Goal: Task Accomplishment & Management: Complete application form

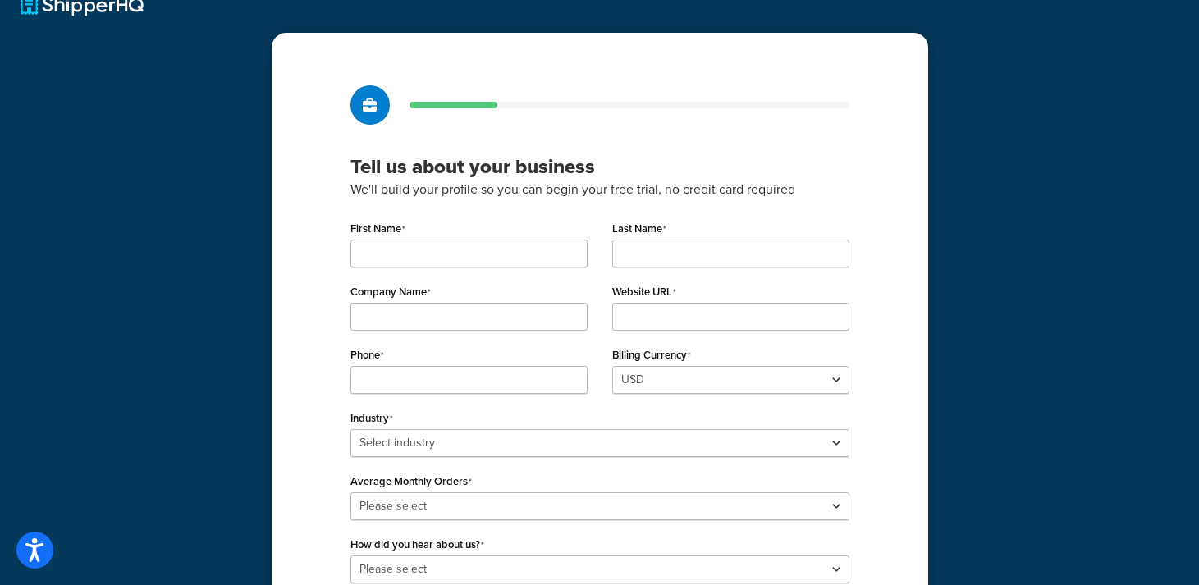
scroll to position [30, 0]
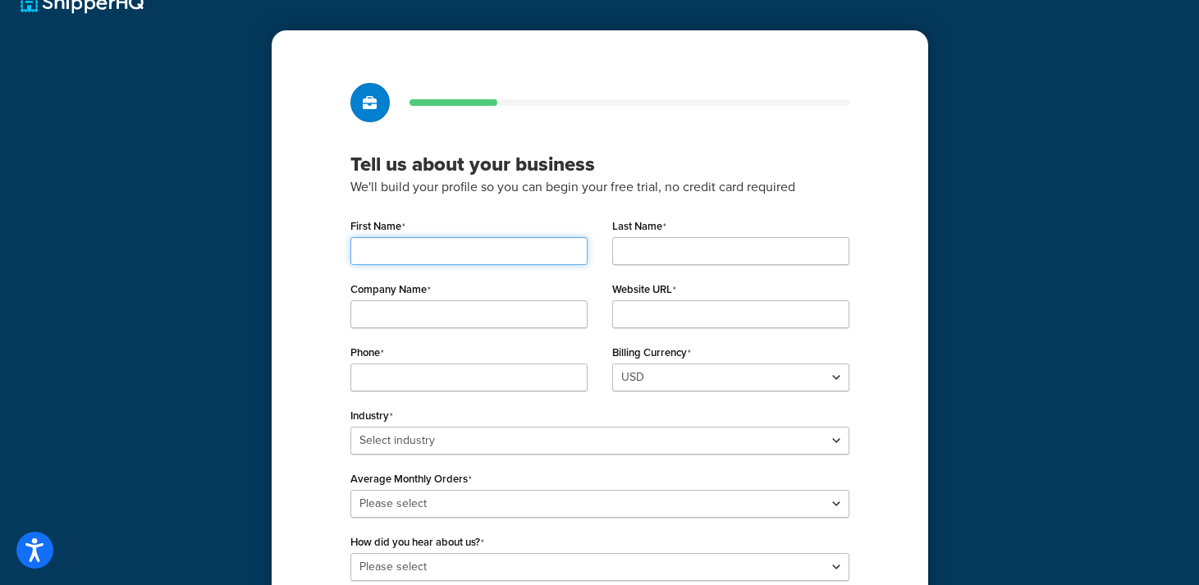
click at [404, 258] on input "First Name" at bounding box center [468, 251] width 237 height 28
type input "Jan"
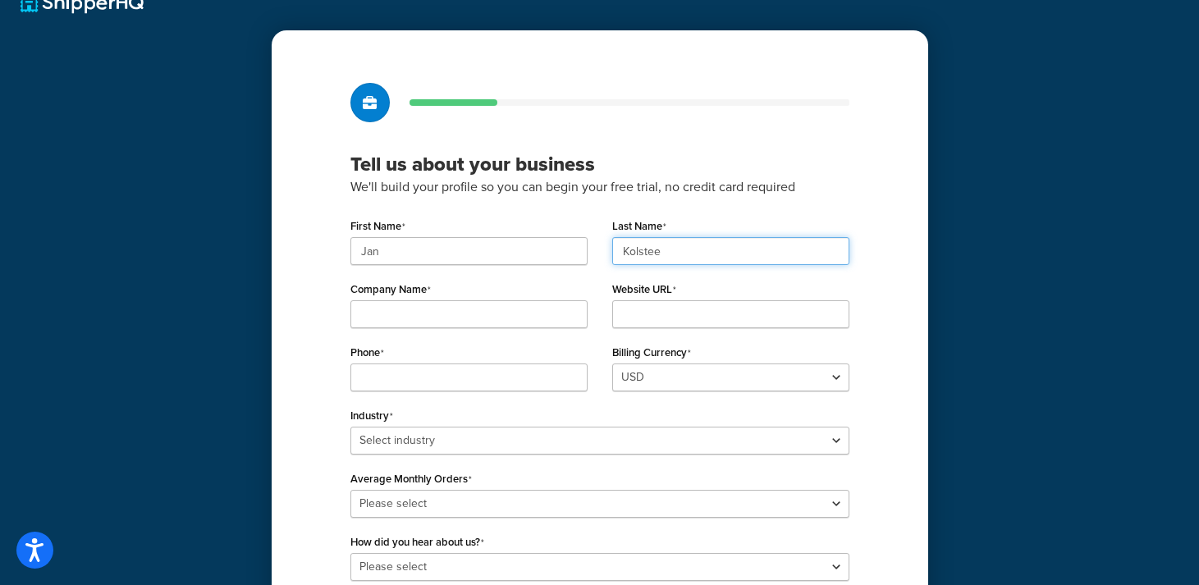
type input "Kolstee"
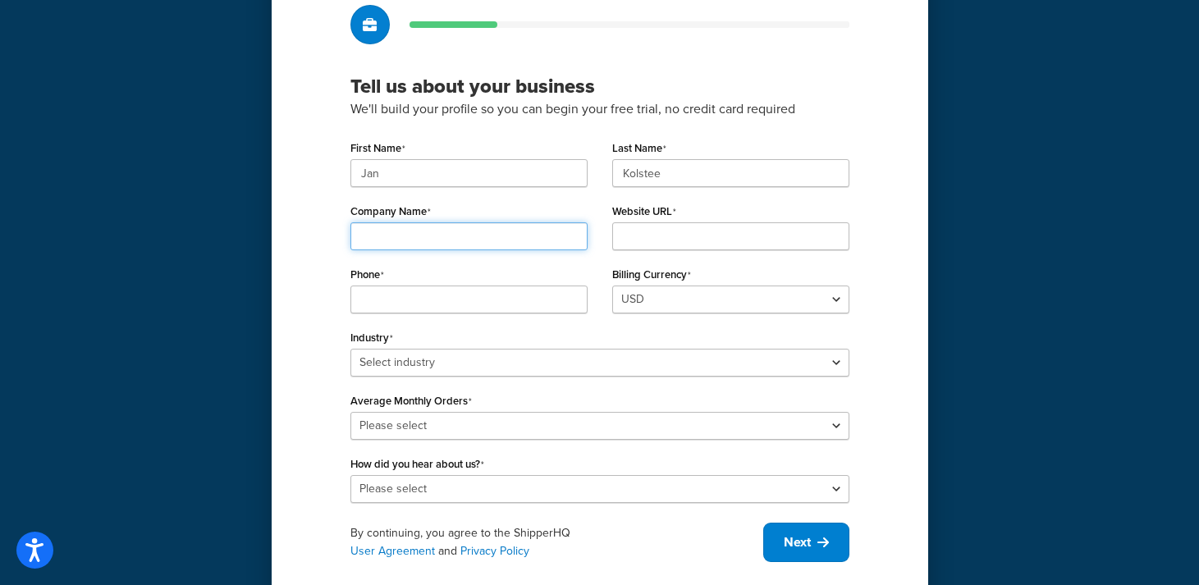
scroll to position [154, 0]
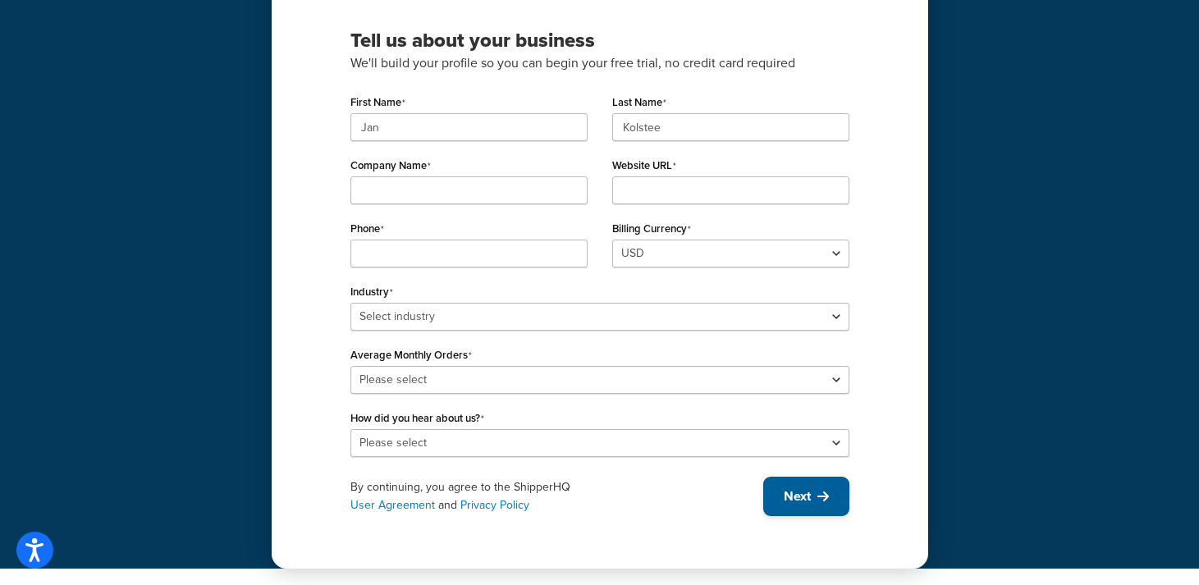
click at [815, 504] on button "Next" at bounding box center [806, 496] width 86 height 39
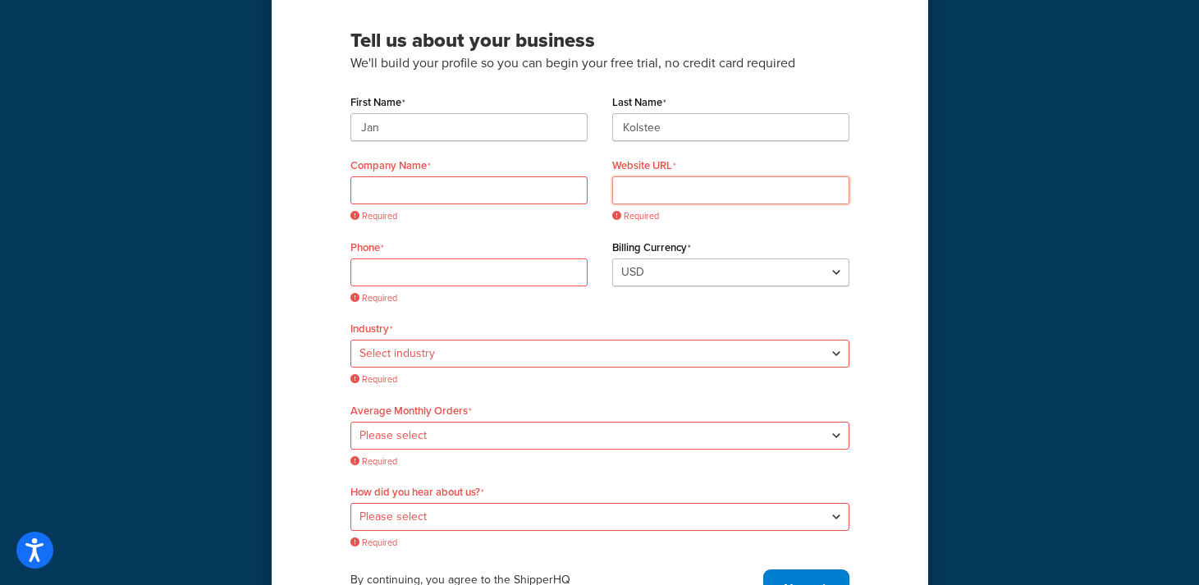
click at [666, 191] on input "Website URL" at bounding box center [730, 190] width 237 height 28
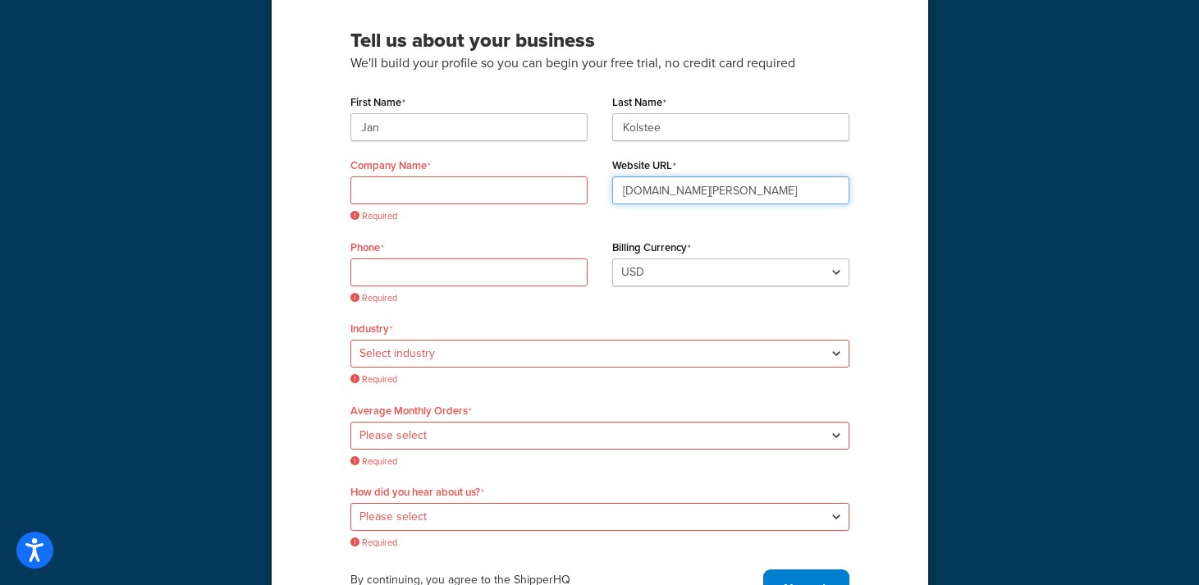
type input "digital-spina.ch"
click at [472, 185] on input "Company Name" at bounding box center [468, 190] width 237 height 28
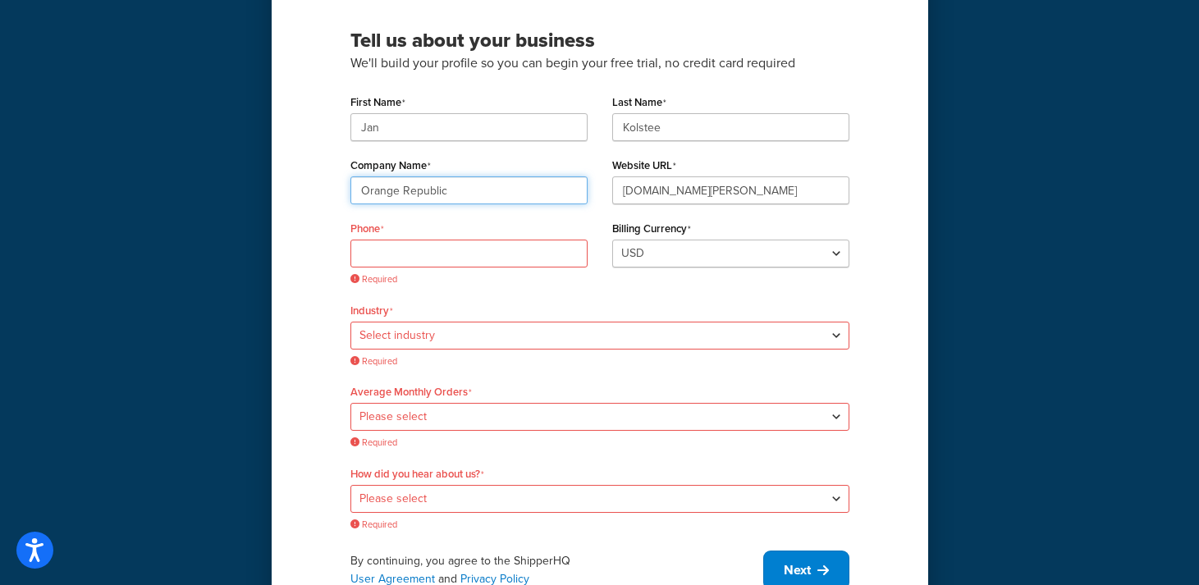
type input "Orange Republic"
click at [391, 252] on input "Phone" at bounding box center [468, 254] width 237 height 28
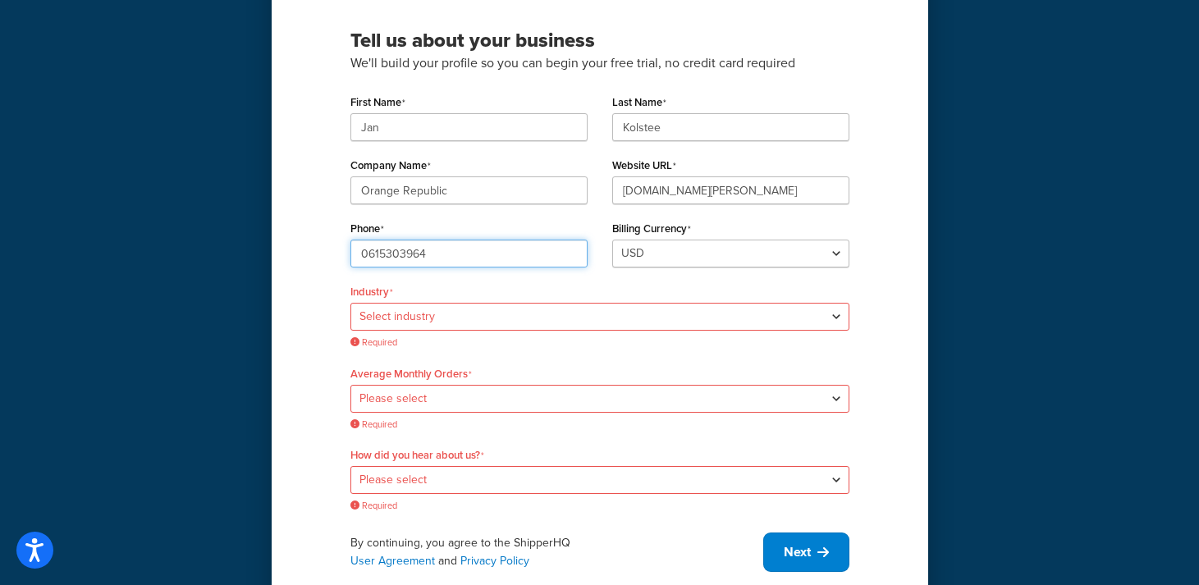
type input "0615303964"
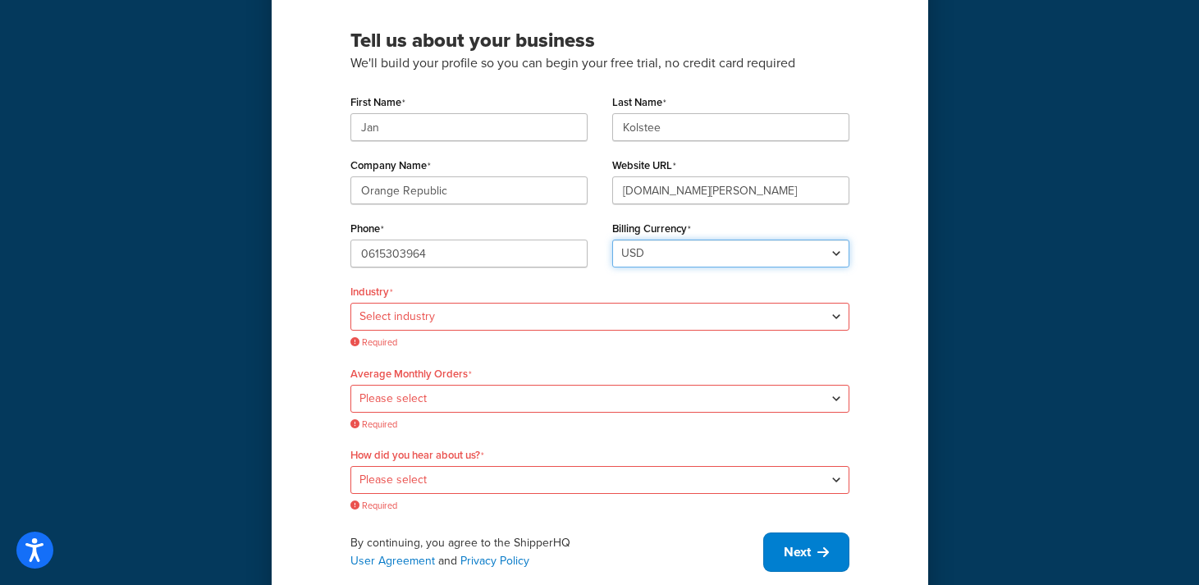
click at [650, 260] on select "USD GBP" at bounding box center [730, 254] width 237 height 28
click at [612, 240] on select "USD GBP" at bounding box center [730, 254] width 237 height 28
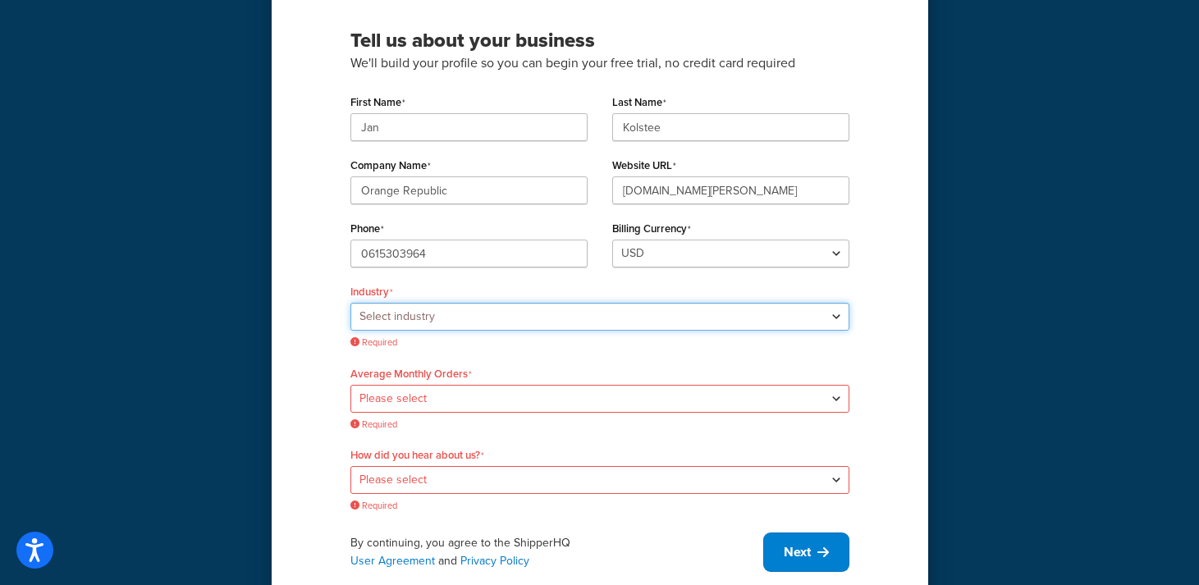
click at [462, 318] on select "Select industry Automotive Adult Agriculture Alcohol, Tobacco & CBD Arts & Craf…" at bounding box center [599, 317] width 499 height 28
select select "6"
click at [350, 303] on select "Select industry Automotive Adult Agriculture Alcohol, Tobacco & CBD Arts & Craf…" at bounding box center [599, 317] width 499 height 28
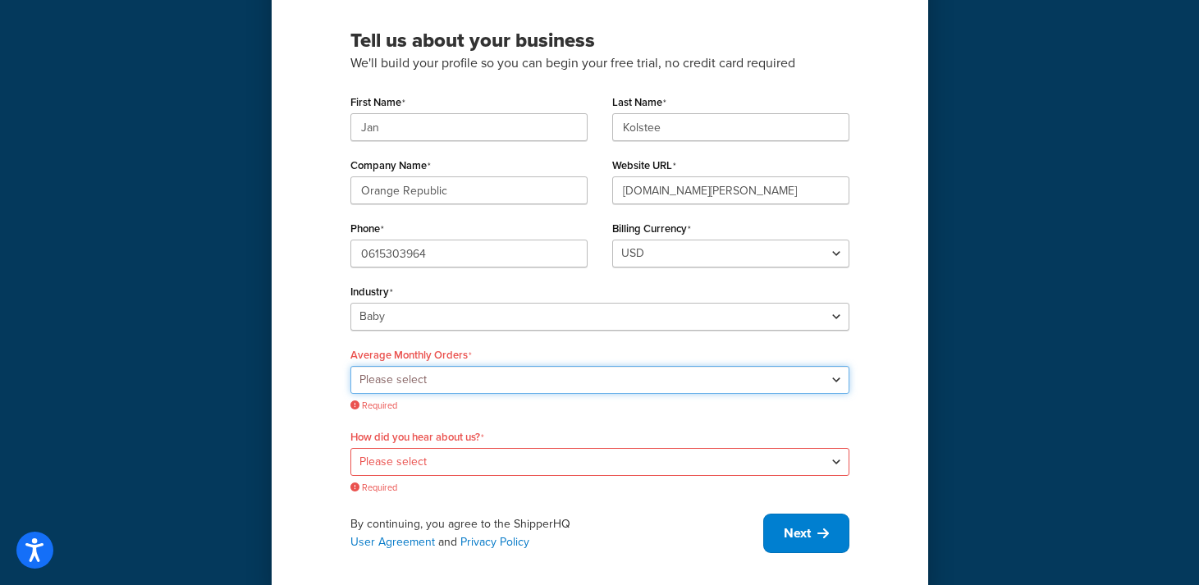
click at [413, 385] on select "Please select 0-500 501-1,000 1,001-10,000 10,001-20,000 Over 20,000" at bounding box center [599, 380] width 499 height 28
select select "1"
click at [350, 366] on select "Please select 0-500 501-1,000 1,001-10,000 10,001-20,000 Over 20,000" at bounding box center [599, 380] width 499 height 28
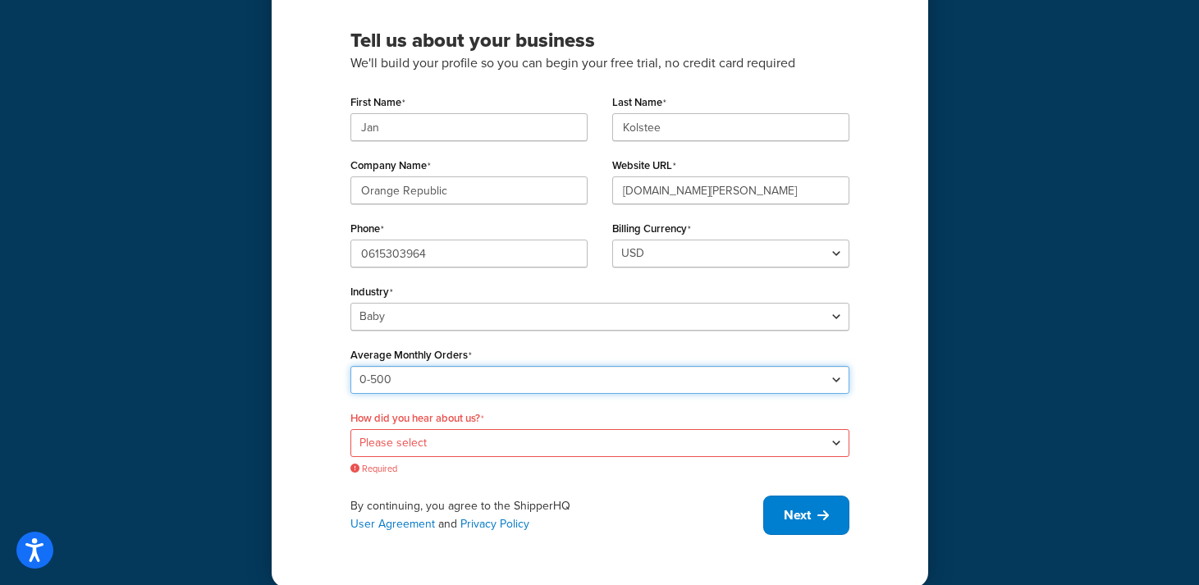
scroll to position [173, 0]
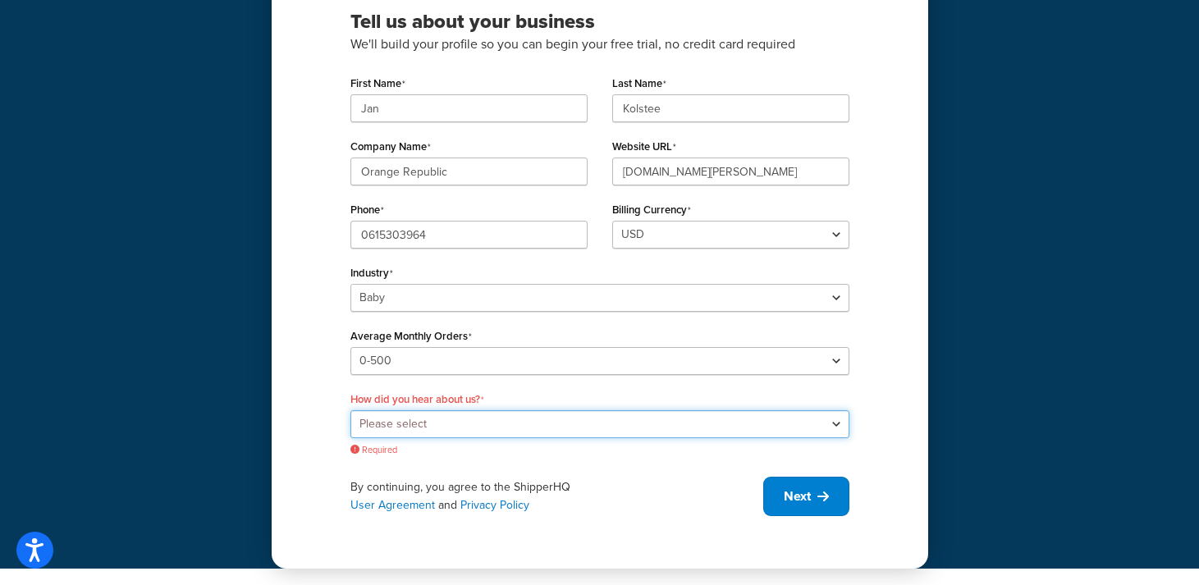
click at [392, 429] on select "Please select Online Search App Store or Marketplace Listing Referred by Agency…" at bounding box center [599, 424] width 499 height 28
select select "5"
click at [350, 428] on select "Please select Online Search App Store or Marketplace Listing Referred by Agency…" at bounding box center [599, 424] width 499 height 28
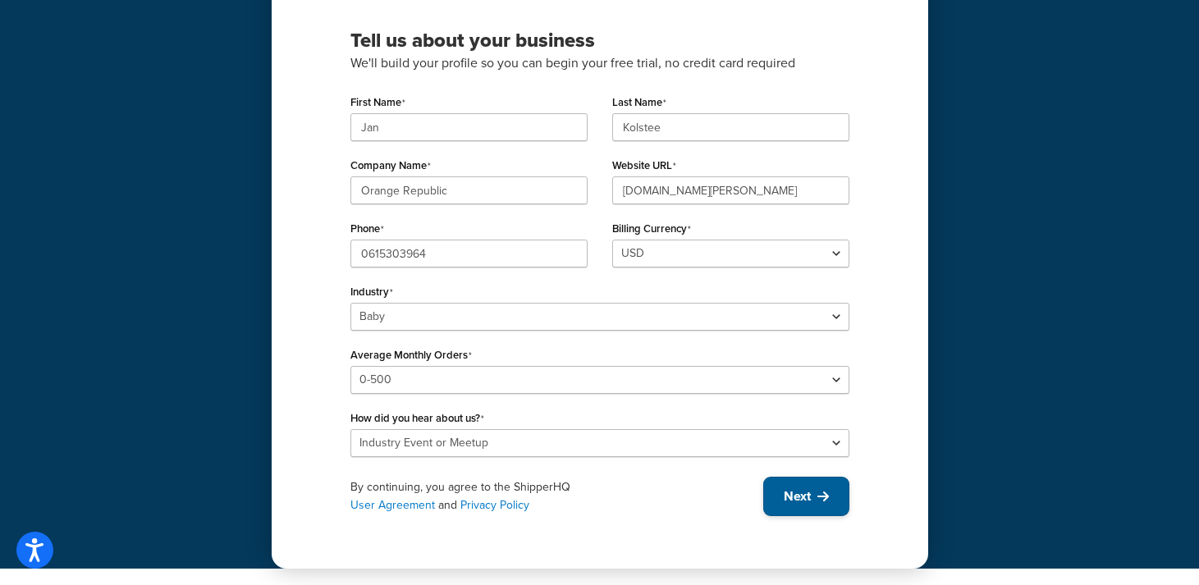
click at [820, 504] on button "Next" at bounding box center [806, 496] width 86 height 39
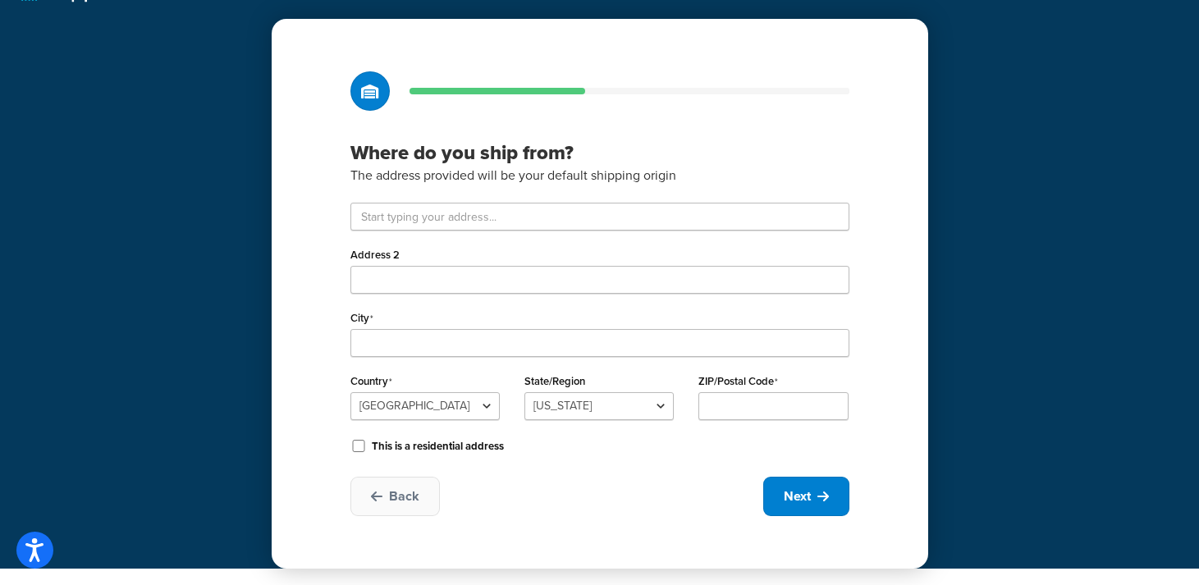
scroll to position [42, 0]
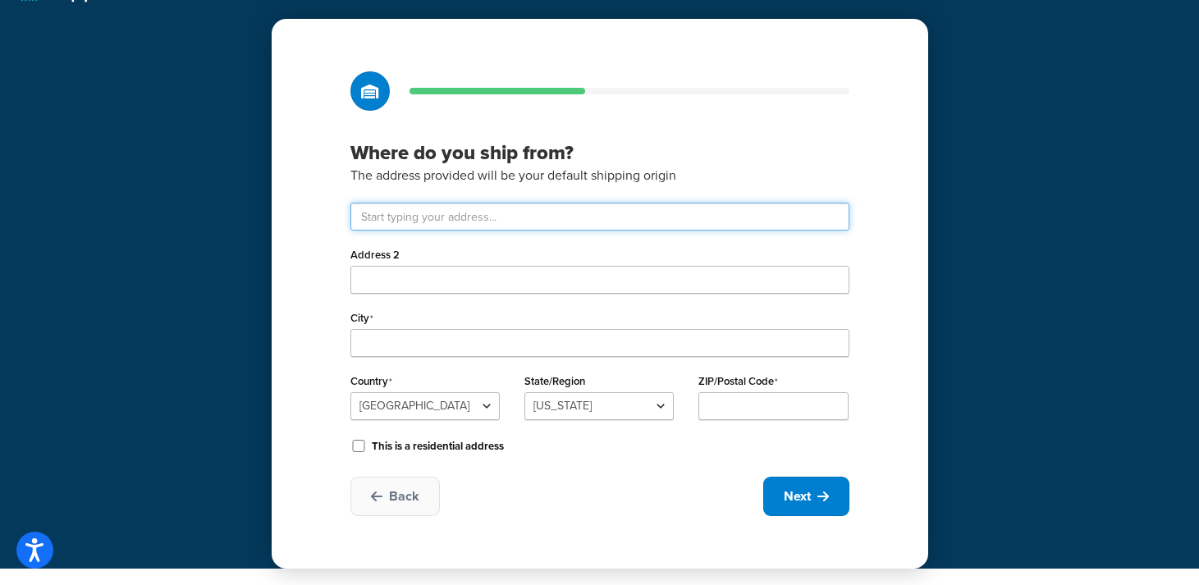
click at [564, 222] on input "text" at bounding box center [599, 217] width 499 height 28
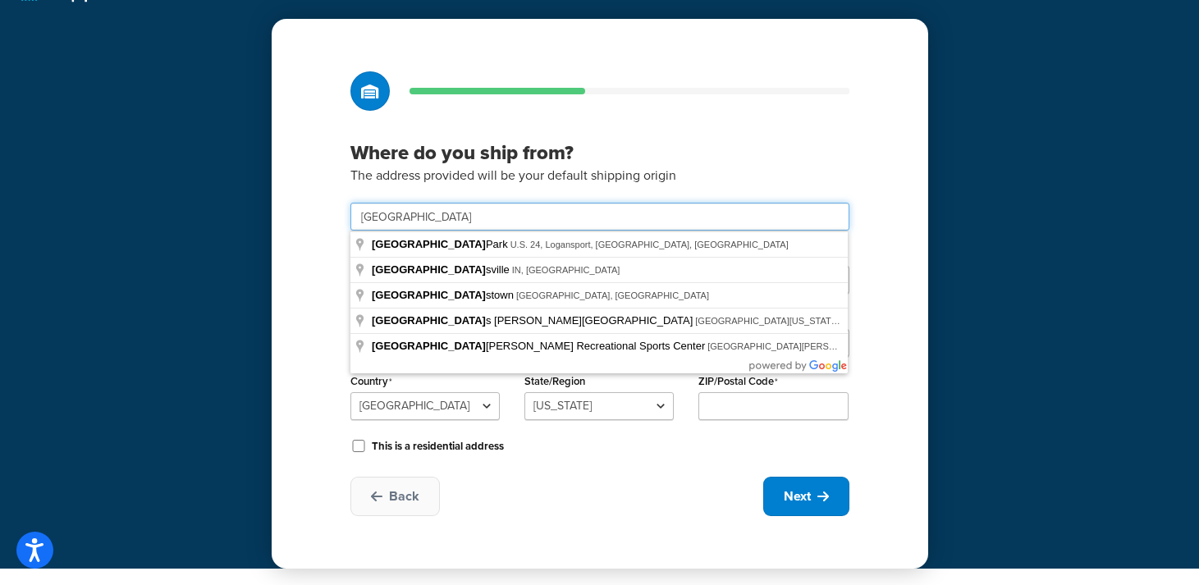
click at [484, 221] on input "france" at bounding box center [599, 217] width 499 height 28
click at [447, 217] on input "france" at bounding box center [599, 217] width 499 height 28
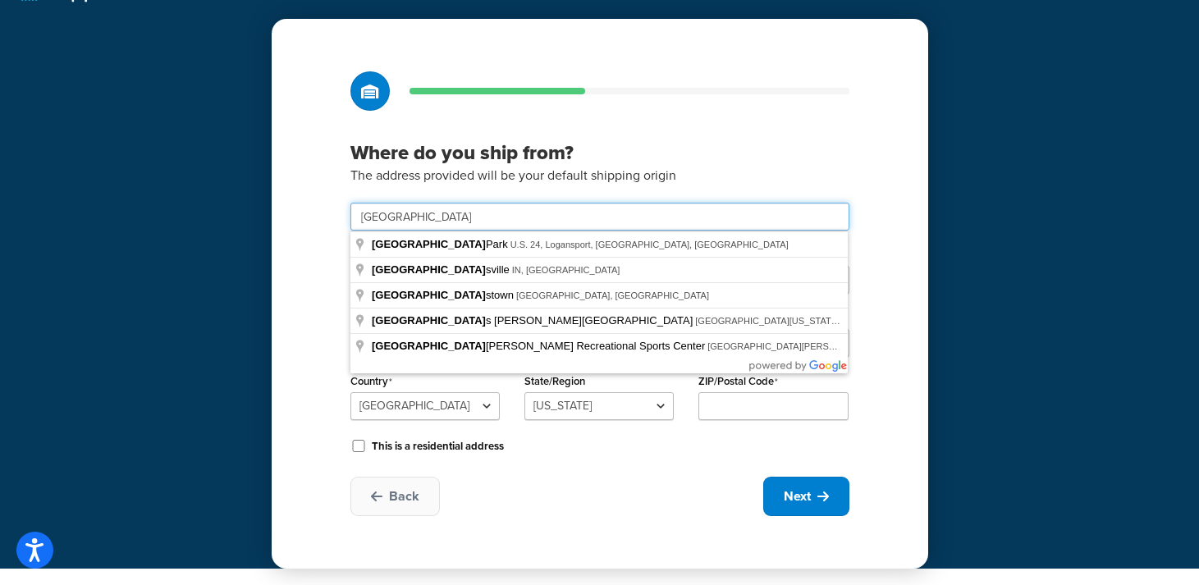
click at [447, 217] on input "france" at bounding box center [599, 217] width 499 height 28
paste input "23 rue Combe de Rieux"
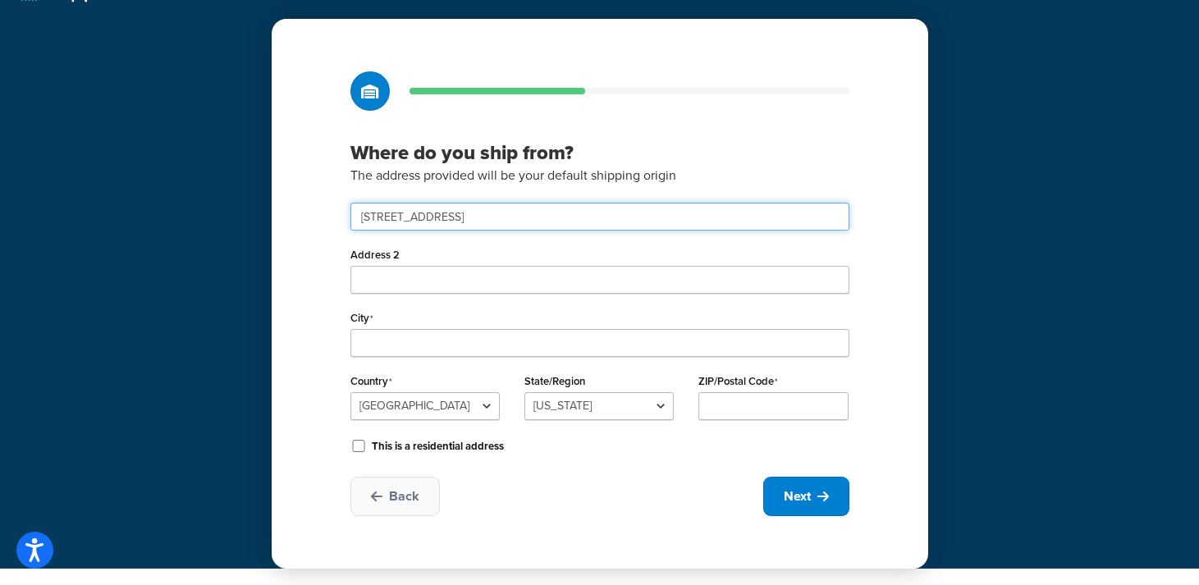
type input "23 rue Combe de Rieux"
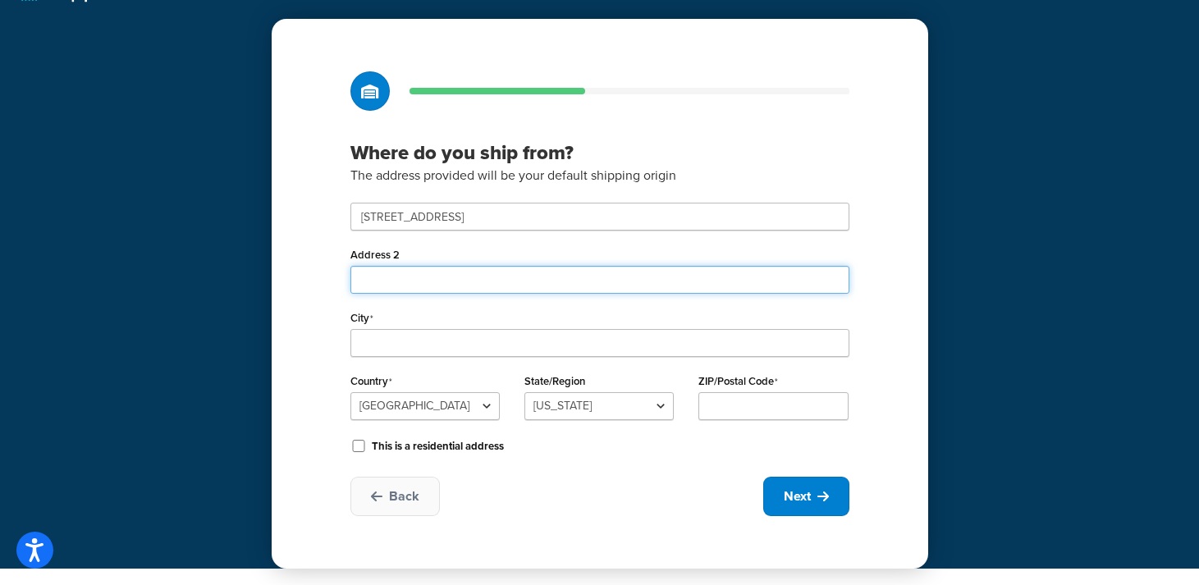
click at [427, 284] on input "Address 2" at bounding box center [599, 280] width 499 height 28
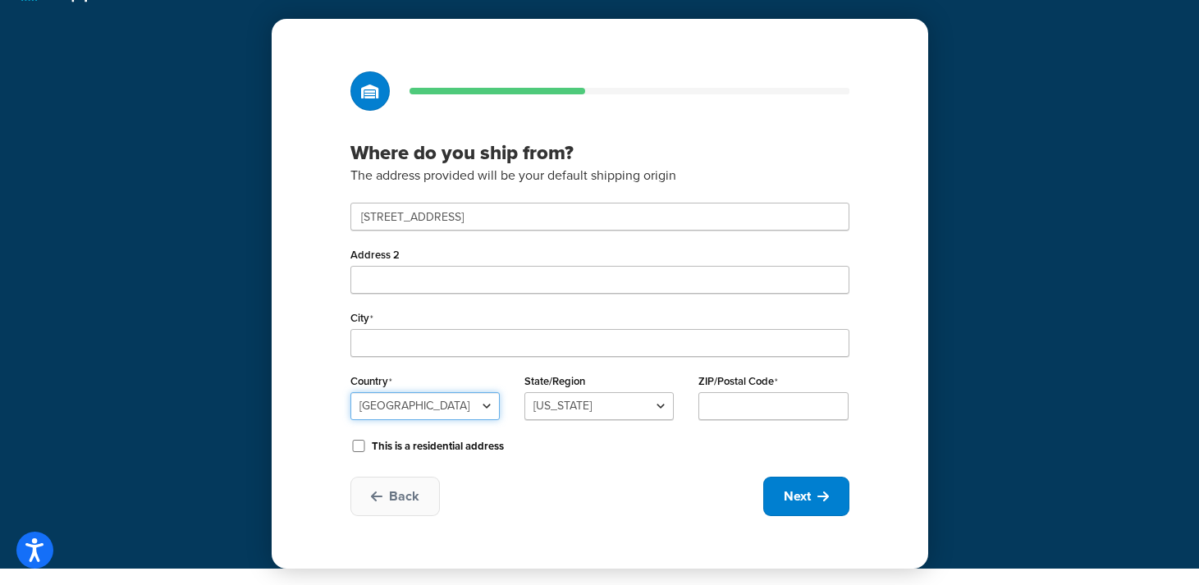
click at [391, 401] on select "United States United Kingdom Afghanistan Åland Islands Albania Algeria American…" at bounding box center [424, 406] width 149 height 28
select select "1076"
click at [350, 392] on select "United States United Kingdom Afghanistan Åland Islands Albania Algeria American…" at bounding box center [424, 406] width 149 height 28
click at [566, 404] on select "Ain Aisne Allier Alpes-de-Haute-Provence Alpes-Maritimes Ardèche Ardennes Arièg…" at bounding box center [598, 406] width 149 height 28
click at [746, 405] on input "ZIP/Postal Code" at bounding box center [772, 406] width 149 height 28
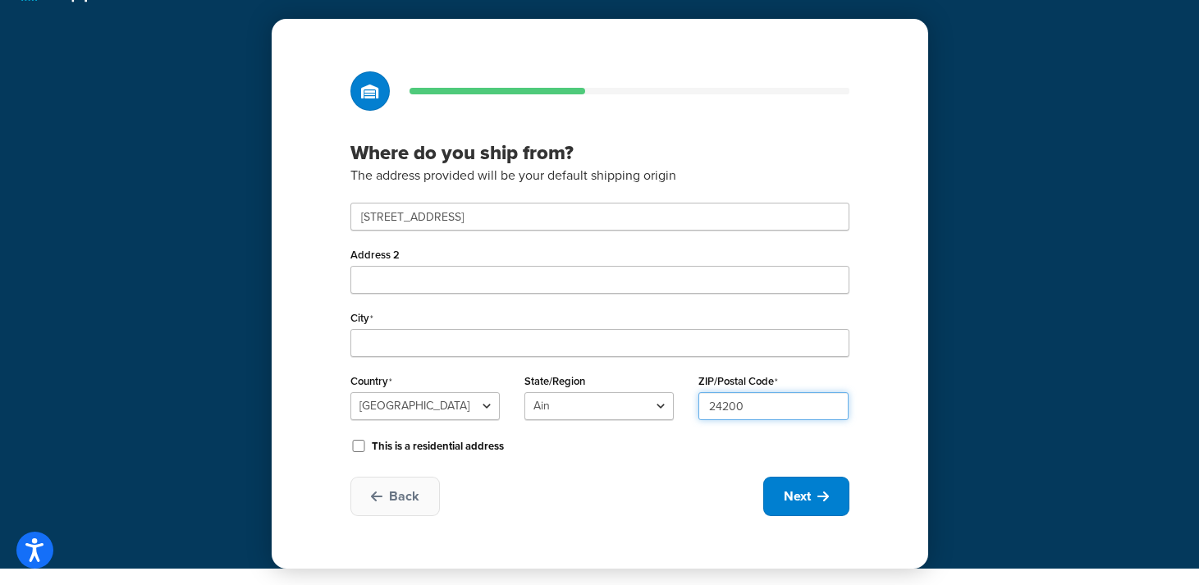
type input "24200"
click at [597, 411] on select "Ain Aisne Allier Alpes-de-Haute-Provence Alpes-Maritimes Ardèche Ardennes Arièg…" at bounding box center [598, 406] width 149 height 28
click at [524, 392] on select "Ain Aisne Allier Alpes-de-Haute-Provence Alpes-Maritimes Ardèche Ardennes Arièg…" at bounding box center [598, 406] width 149 height 28
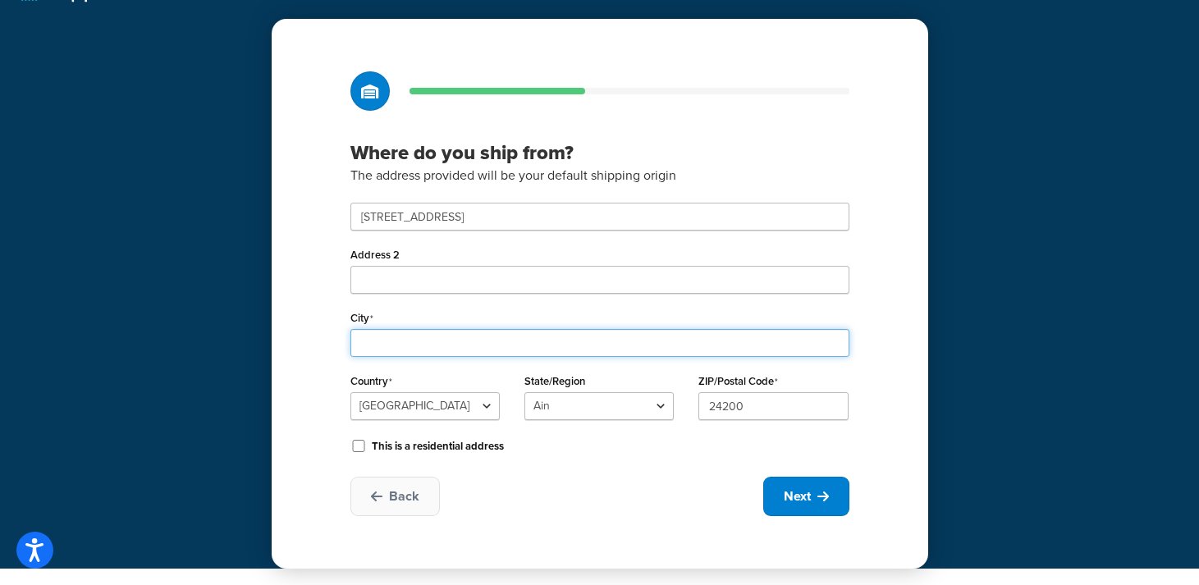
click at [416, 342] on input "City" at bounding box center [599, 343] width 499 height 28
paste input "Sarlat."
type input "Sarlat"
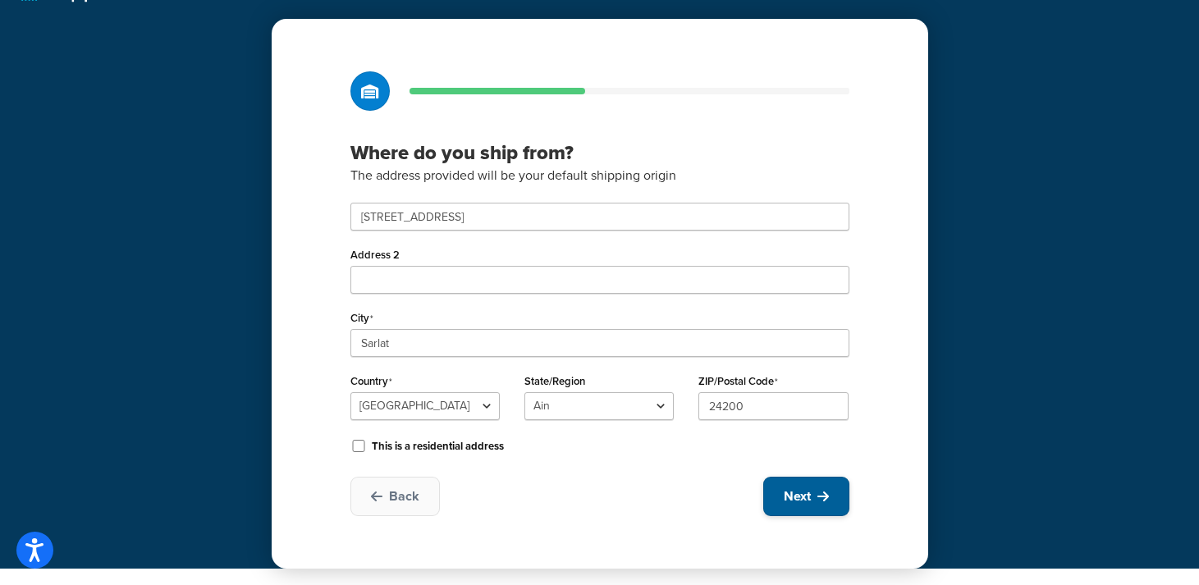
click at [797, 486] on button "Next" at bounding box center [806, 496] width 86 height 39
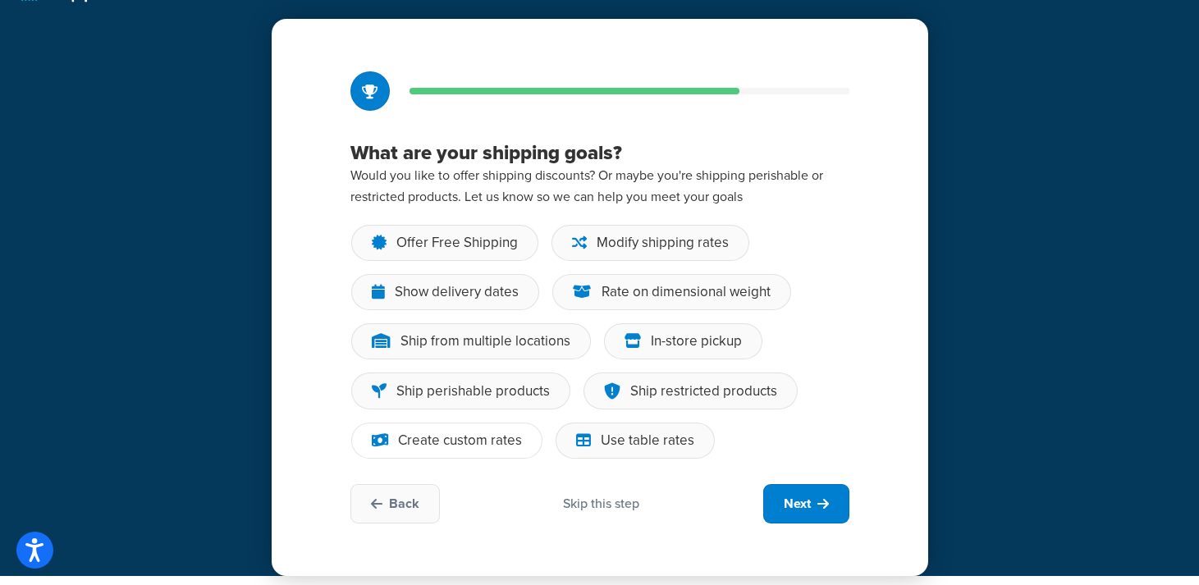
click at [478, 436] on div "Create custom rates" at bounding box center [460, 440] width 124 height 16
click at [0, 0] on input "Create custom rates" at bounding box center [0, 0] width 0 height 0
click at [626, 436] on div "Use table rates" at bounding box center [648, 440] width 94 height 16
click at [0, 0] on input "Use table rates" at bounding box center [0, 0] width 0 height 0
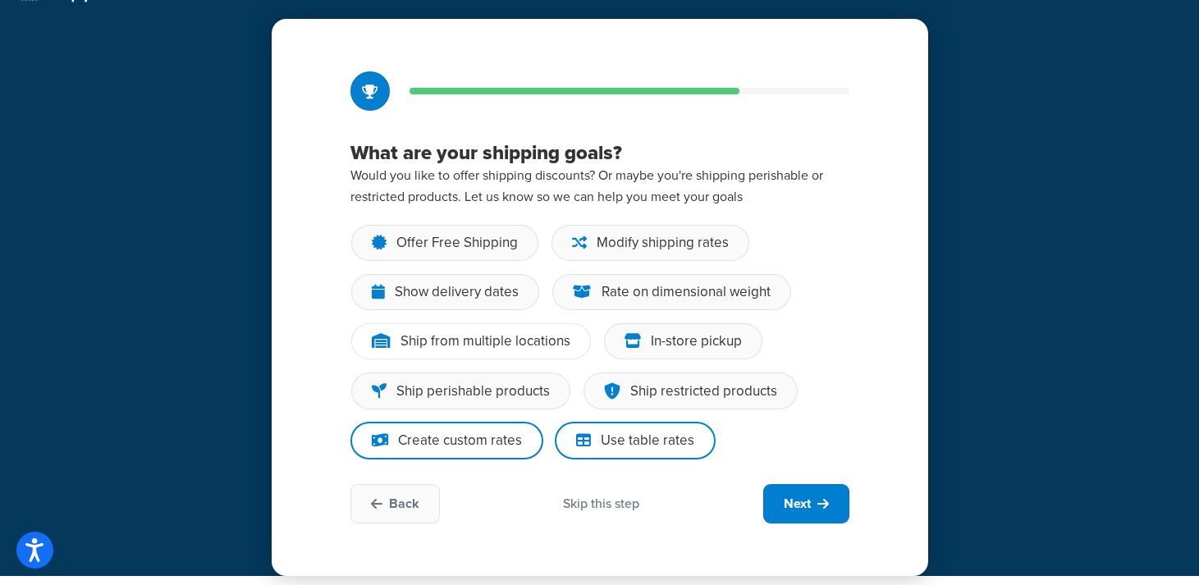
click at [532, 347] on div "Ship from multiple locations" at bounding box center [485, 341] width 170 height 16
click at [0, 0] on input "Ship from multiple locations" at bounding box center [0, 0] width 0 height 0
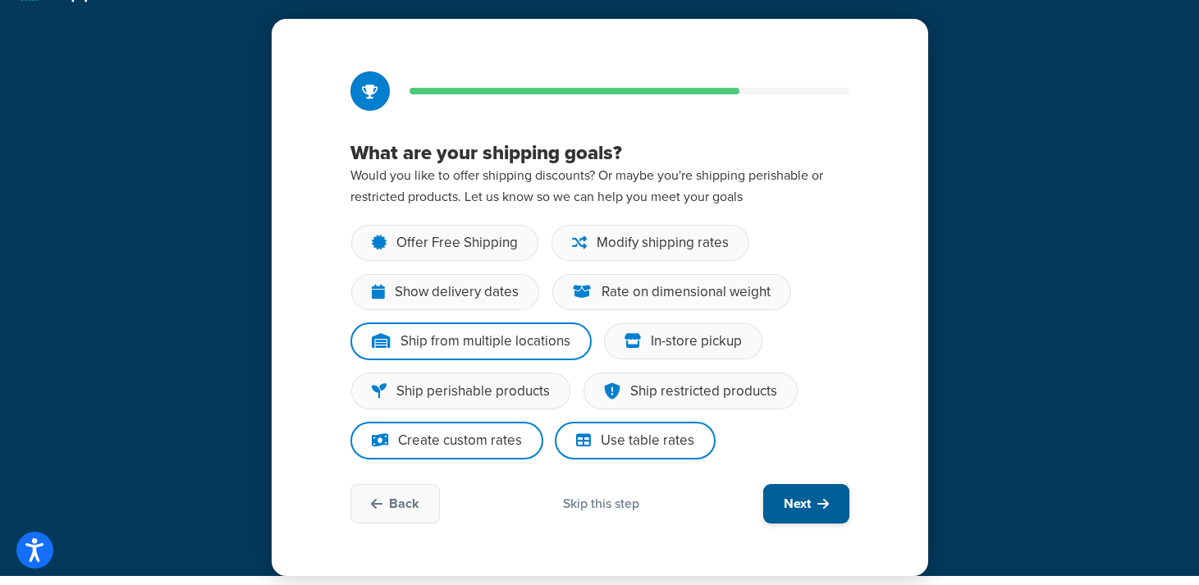
click at [791, 496] on span "Next" at bounding box center [796, 504] width 27 height 18
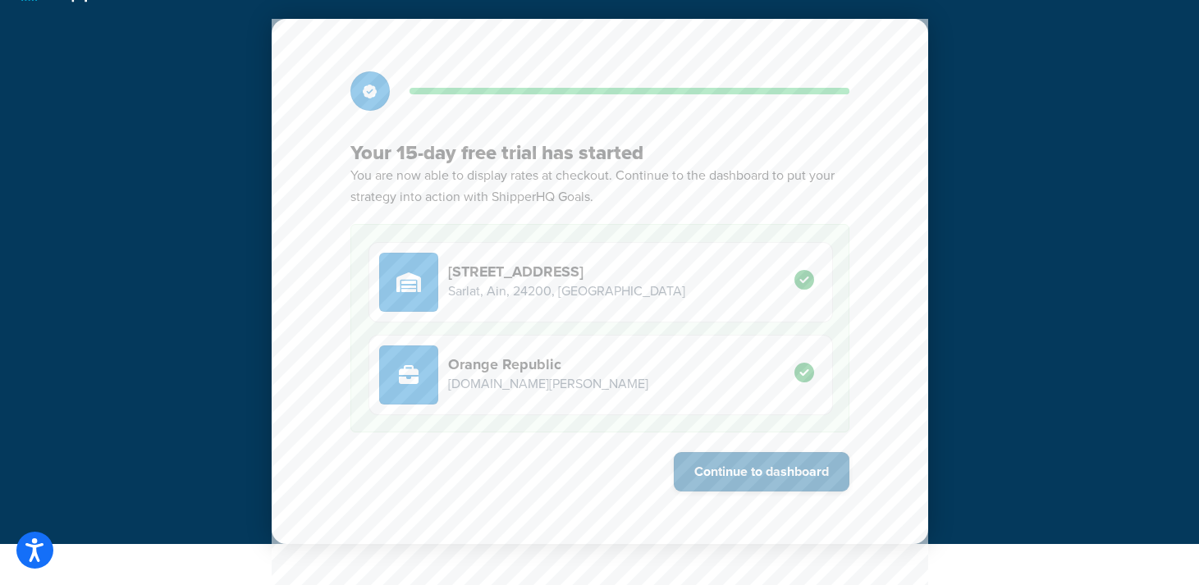
click at [751, 471] on button "Continue to dashboard" at bounding box center [762, 471] width 176 height 39
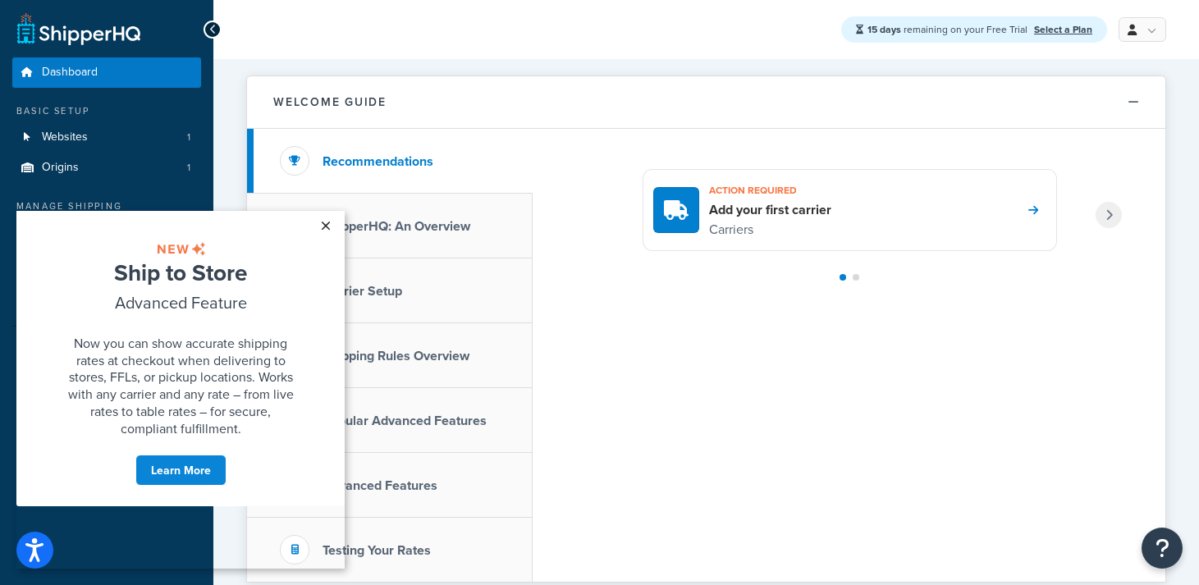
click at [328, 225] on link "×" at bounding box center [325, 226] width 29 height 30
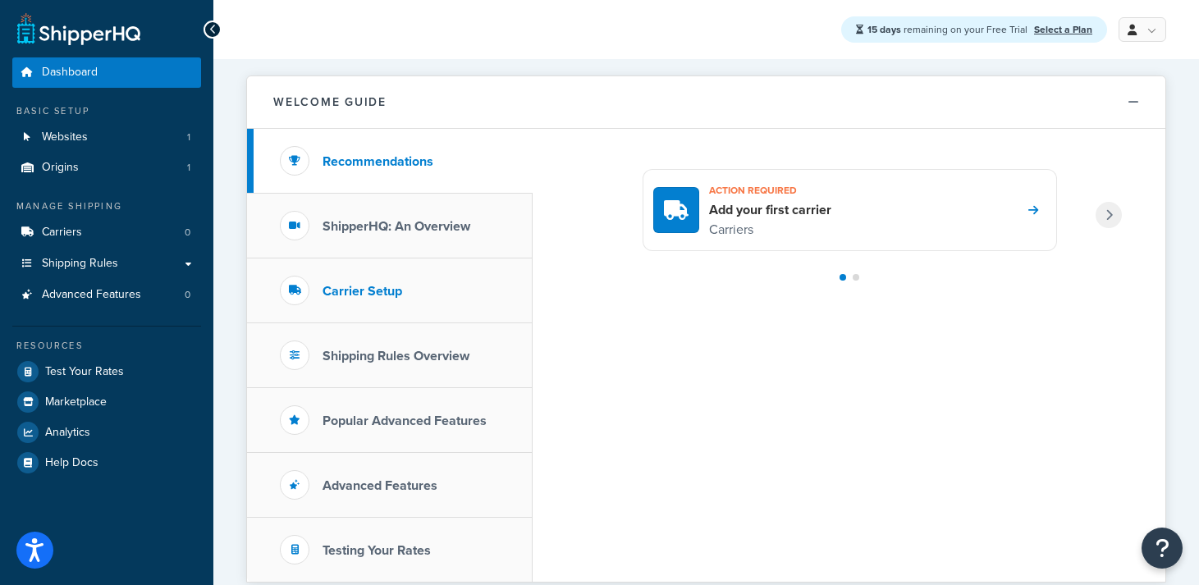
click at [367, 288] on h3 "Carrier Setup" at bounding box center [362, 291] width 80 height 15
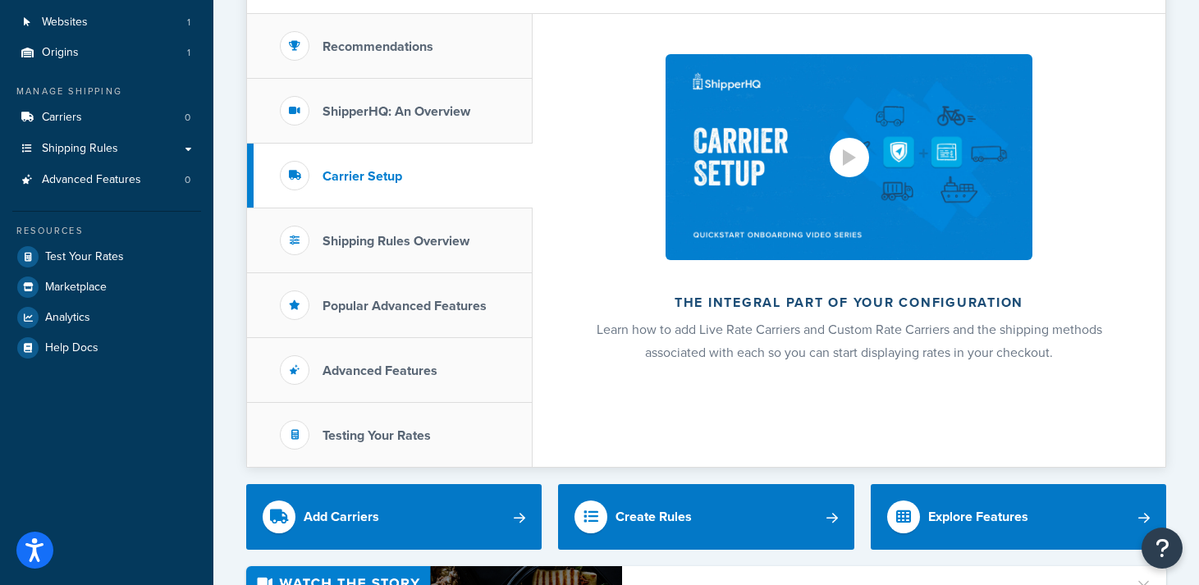
scroll to position [95, 0]
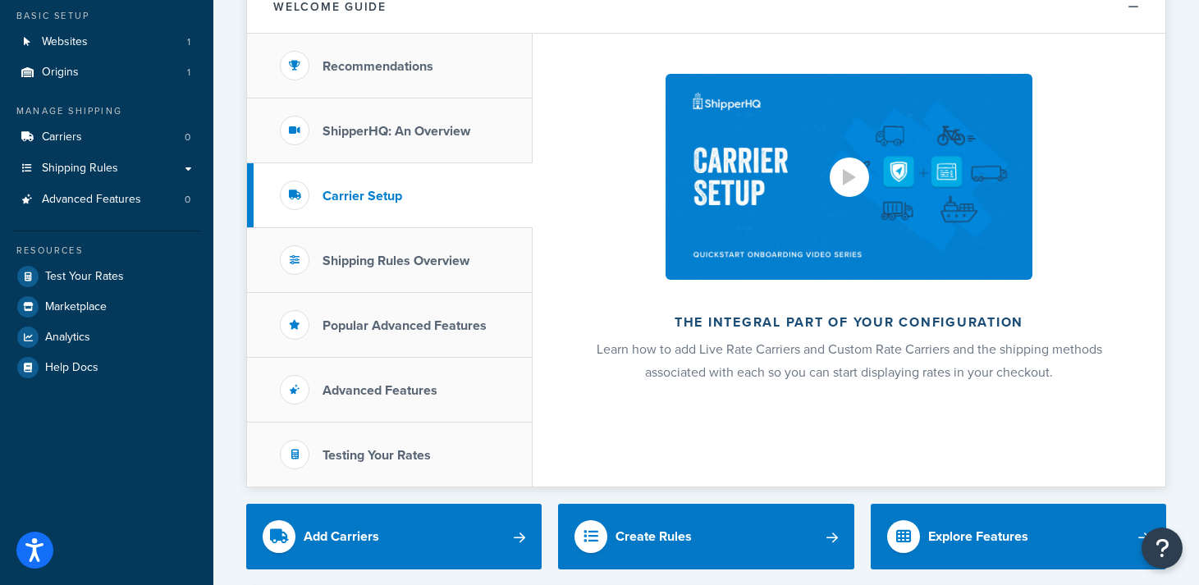
click at [843, 184] on div at bounding box center [849, 177] width 13 height 16
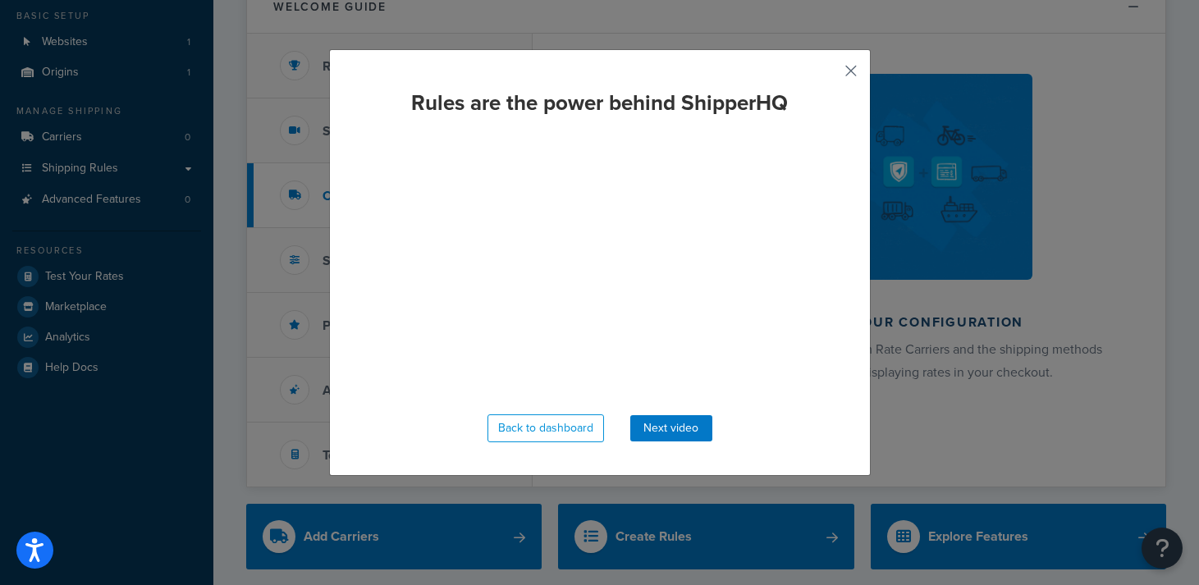
click at [829, 75] on button "button" at bounding box center [826, 77] width 4 height 4
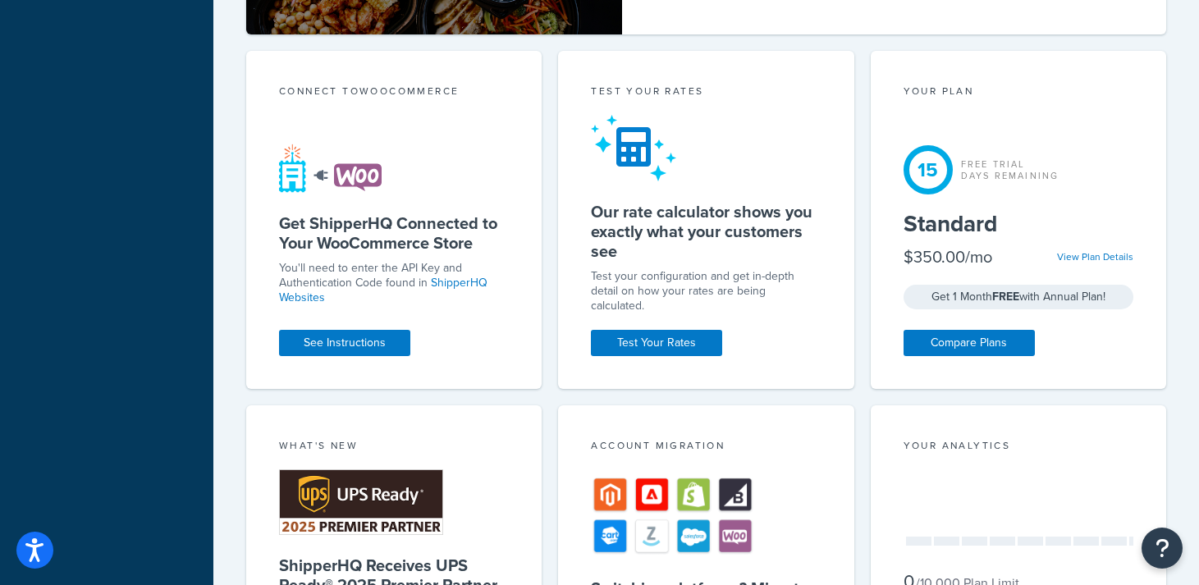
scroll to position [899, 0]
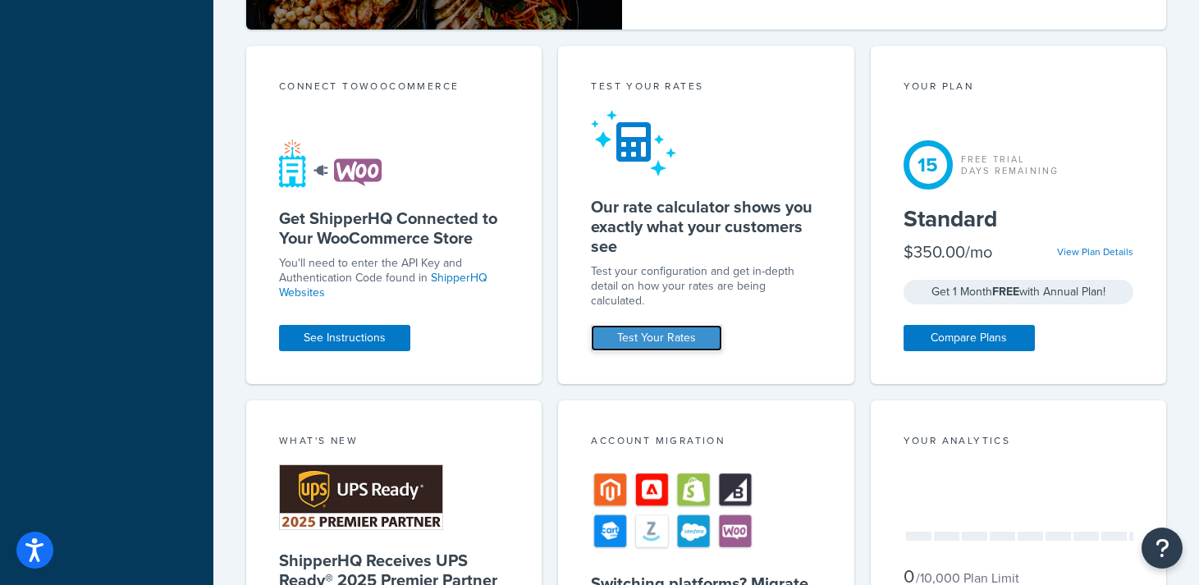
click at [633, 325] on link "Test Your Rates" at bounding box center [656, 338] width 131 height 26
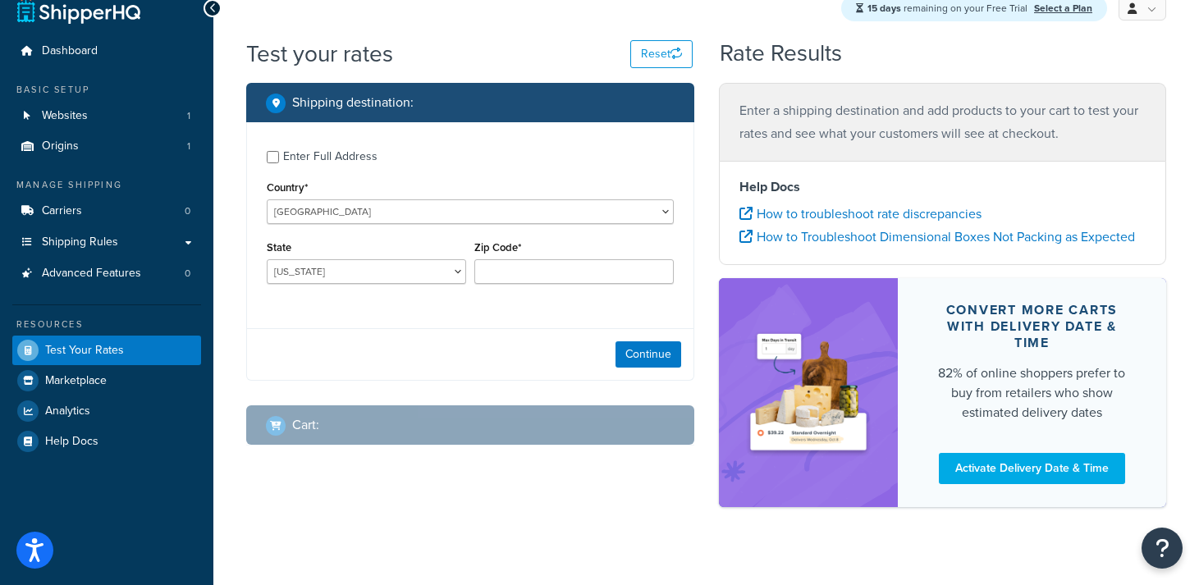
scroll to position [42, 0]
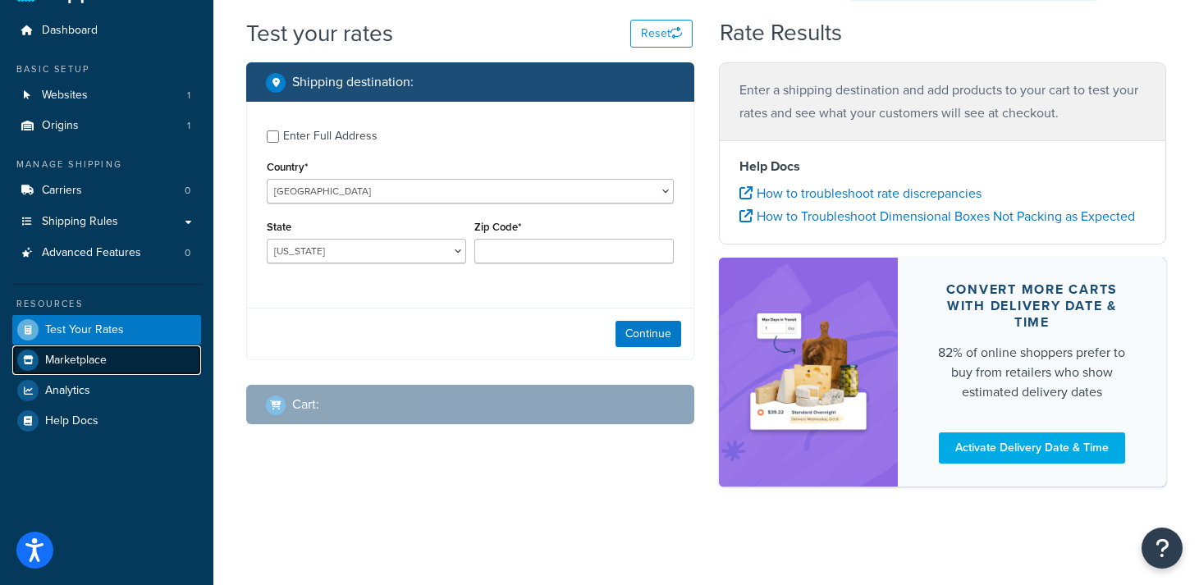
click at [86, 365] on span "Marketplace" at bounding box center [76, 361] width 62 height 14
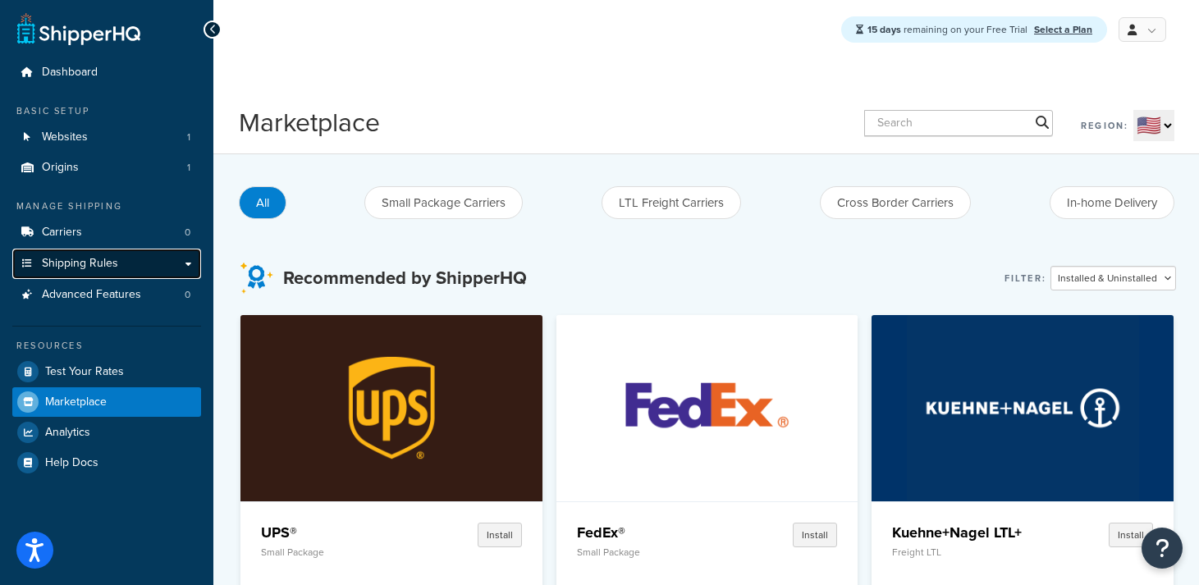
click at [66, 264] on span "Shipping Rules" at bounding box center [80, 264] width 76 height 14
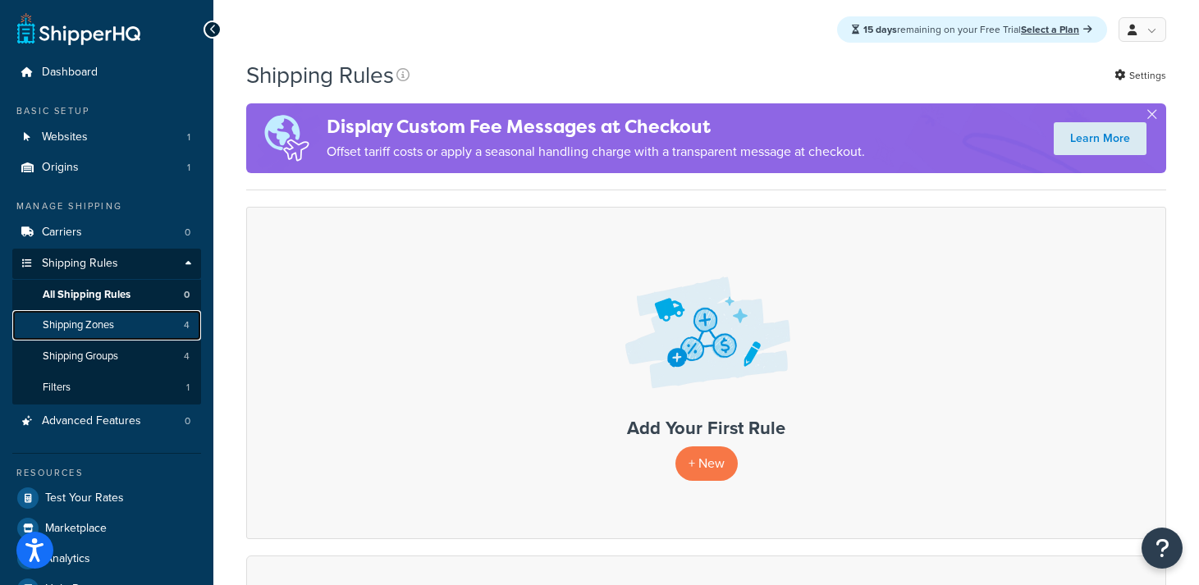
click at [95, 324] on span "Shipping Zones" at bounding box center [78, 325] width 71 height 14
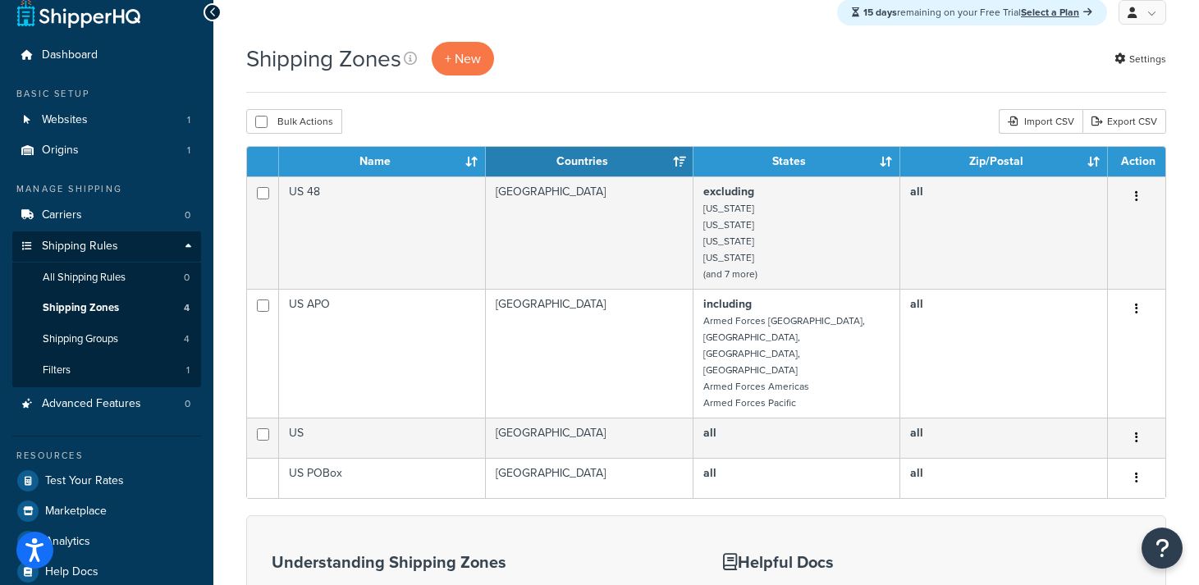
scroll to position [24, 0]
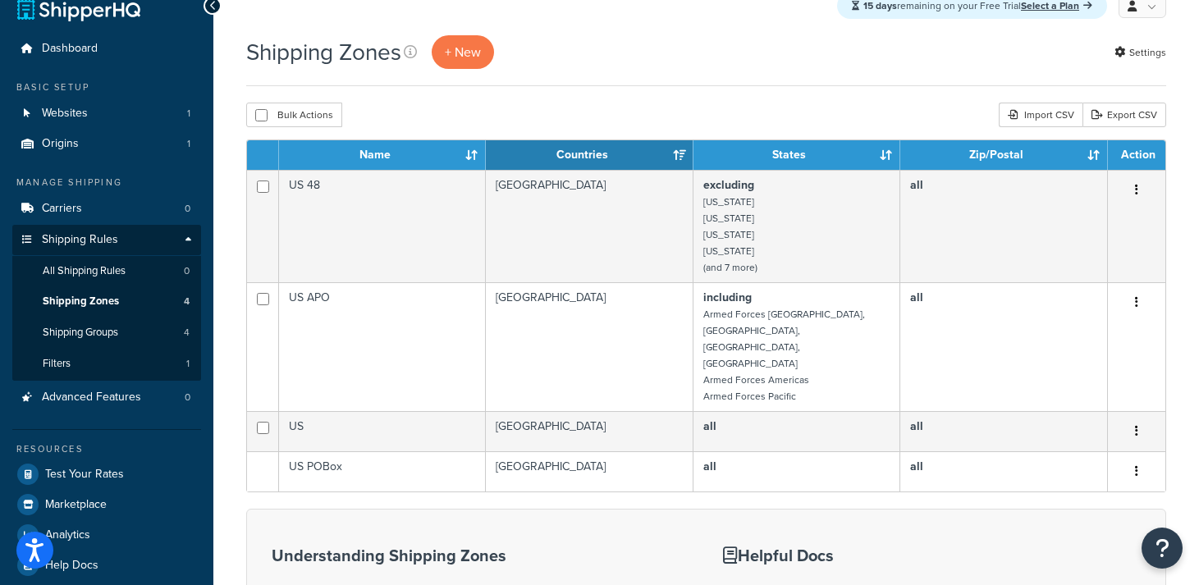
drag, startPoint x: 1041, startPoint y: 114, endPoint x: 902, endPoint y: 111, distance: 138.7
click at [902, 111] on div "Bulk Actions Duplicate Delete Import CSV Export CSV" at bounding box center [706, 115] width 920 height 25
click at [1122, 112] on link "Export CSV" at bounding box center [1124, 115] width 84 height 25
click at [1025, 112] on div "Import CSV" at bounding box center [1040, 115] width 84 height 25
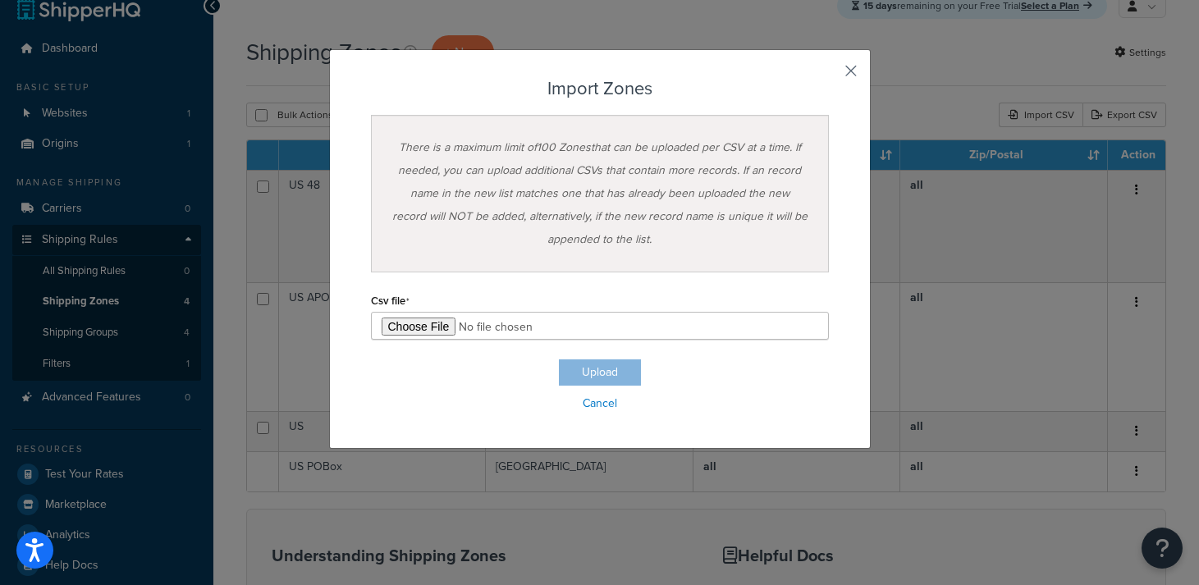
click at [829, 75] on button "button" at bounding box center [826, 77] width 4 height 4
